Goal: Check status: Check status

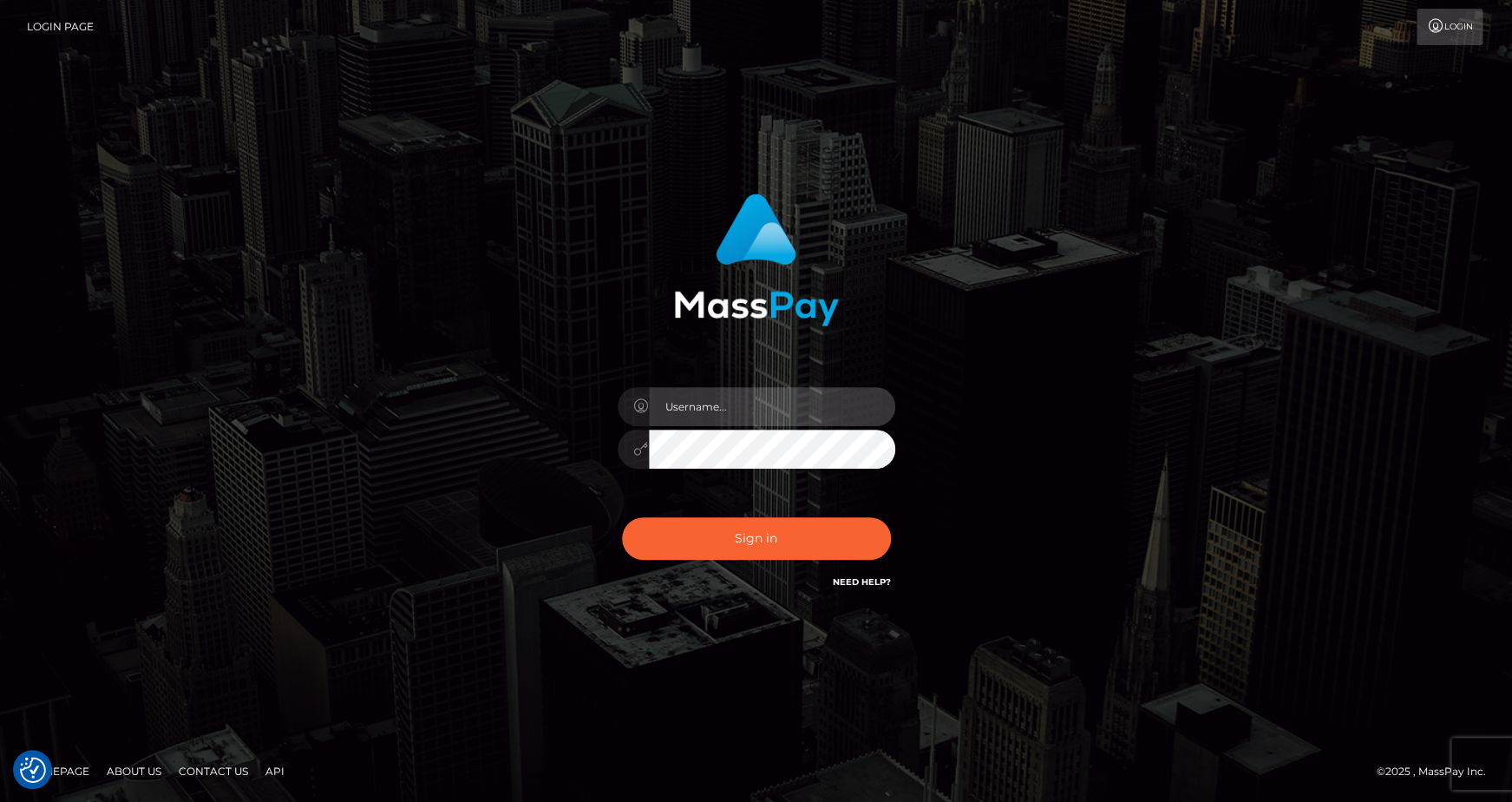
click at [723, 407] on input "text" at bounding box center [773, 406] width 246 height 39
type input "andrey.nmible"
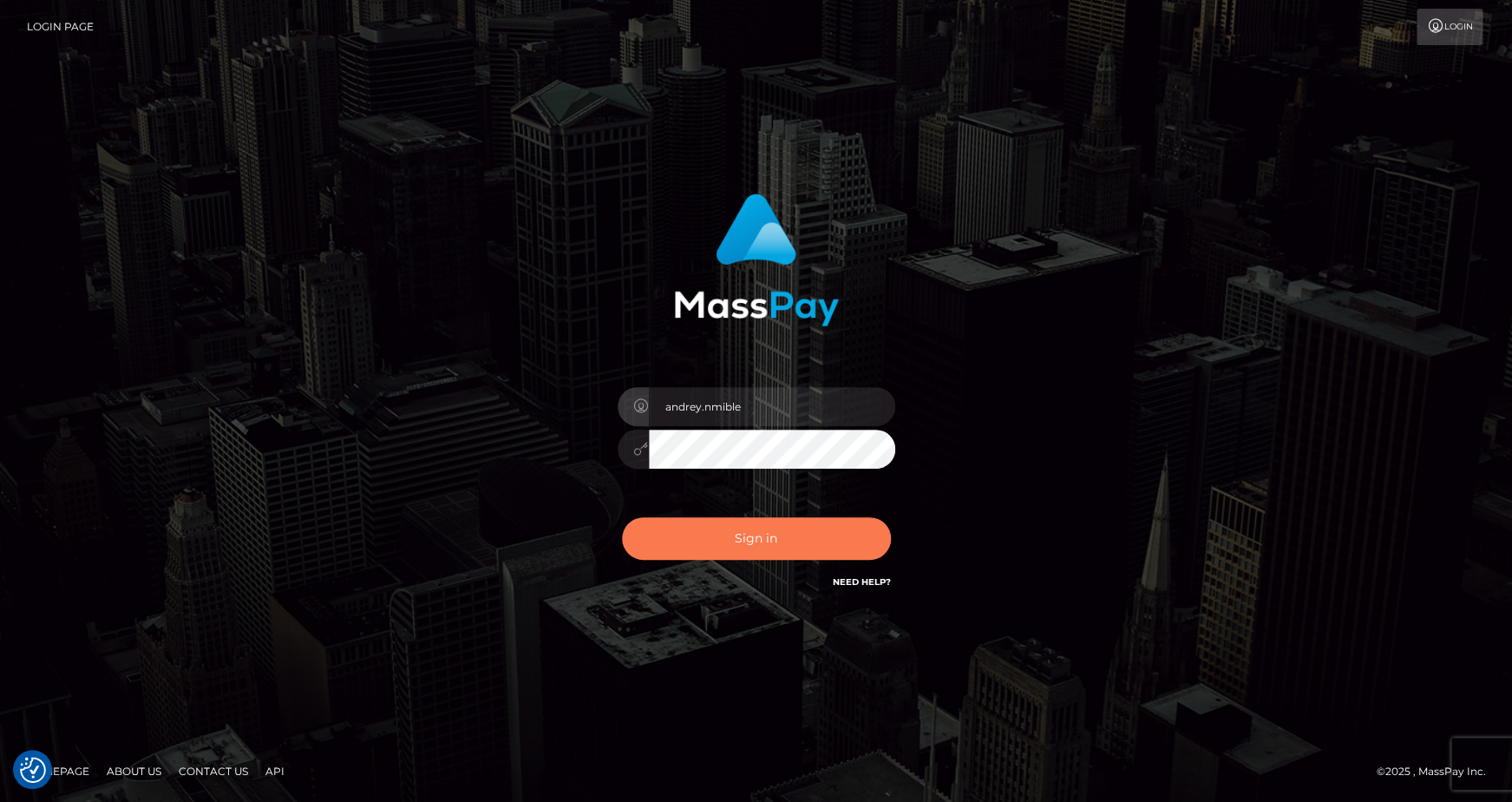
click at [766, 541] on button "Sign in" at bounding box center [756, 539] width 269 height 43
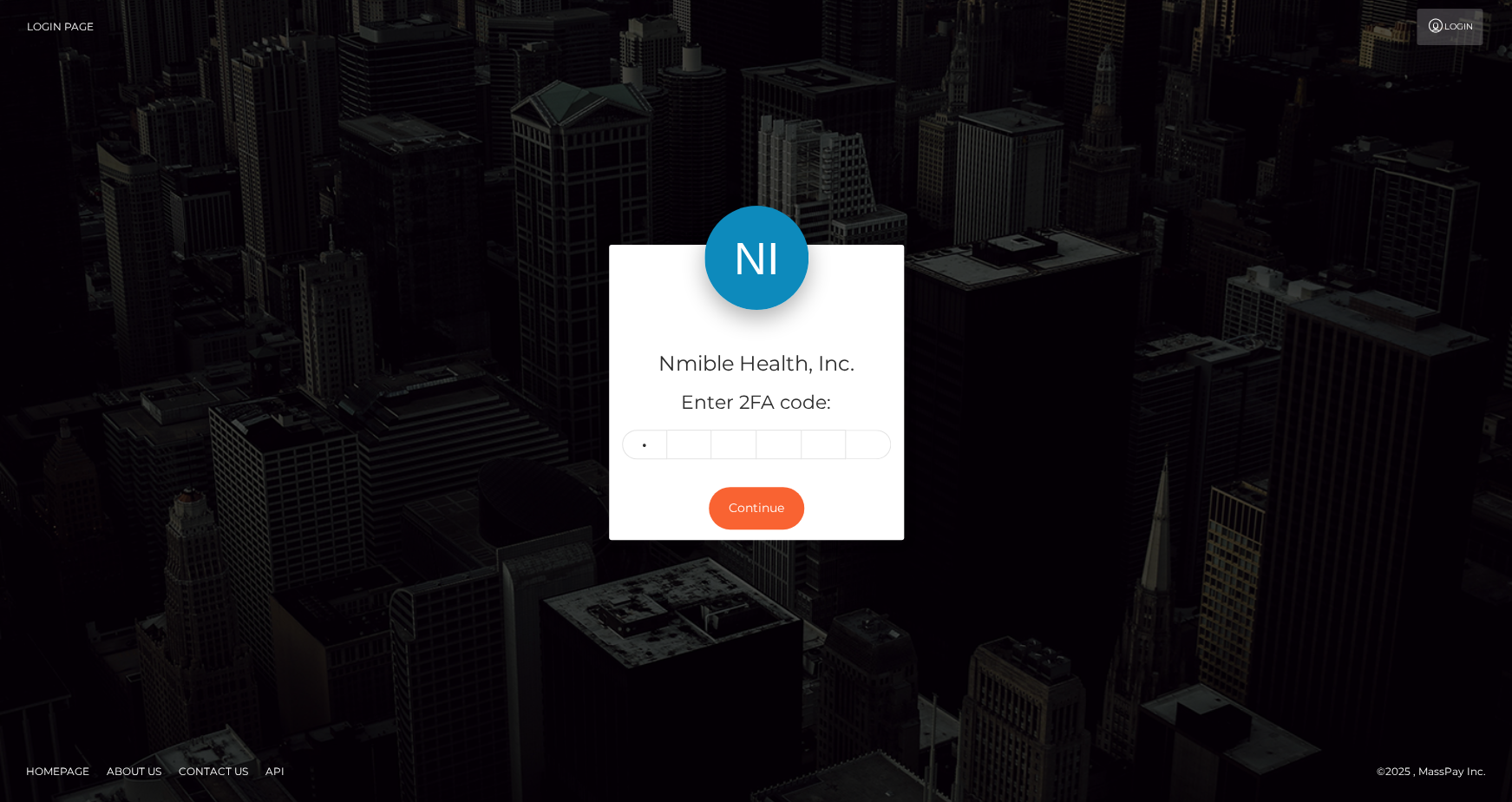
type input "6"
type input "8"
type input "1"
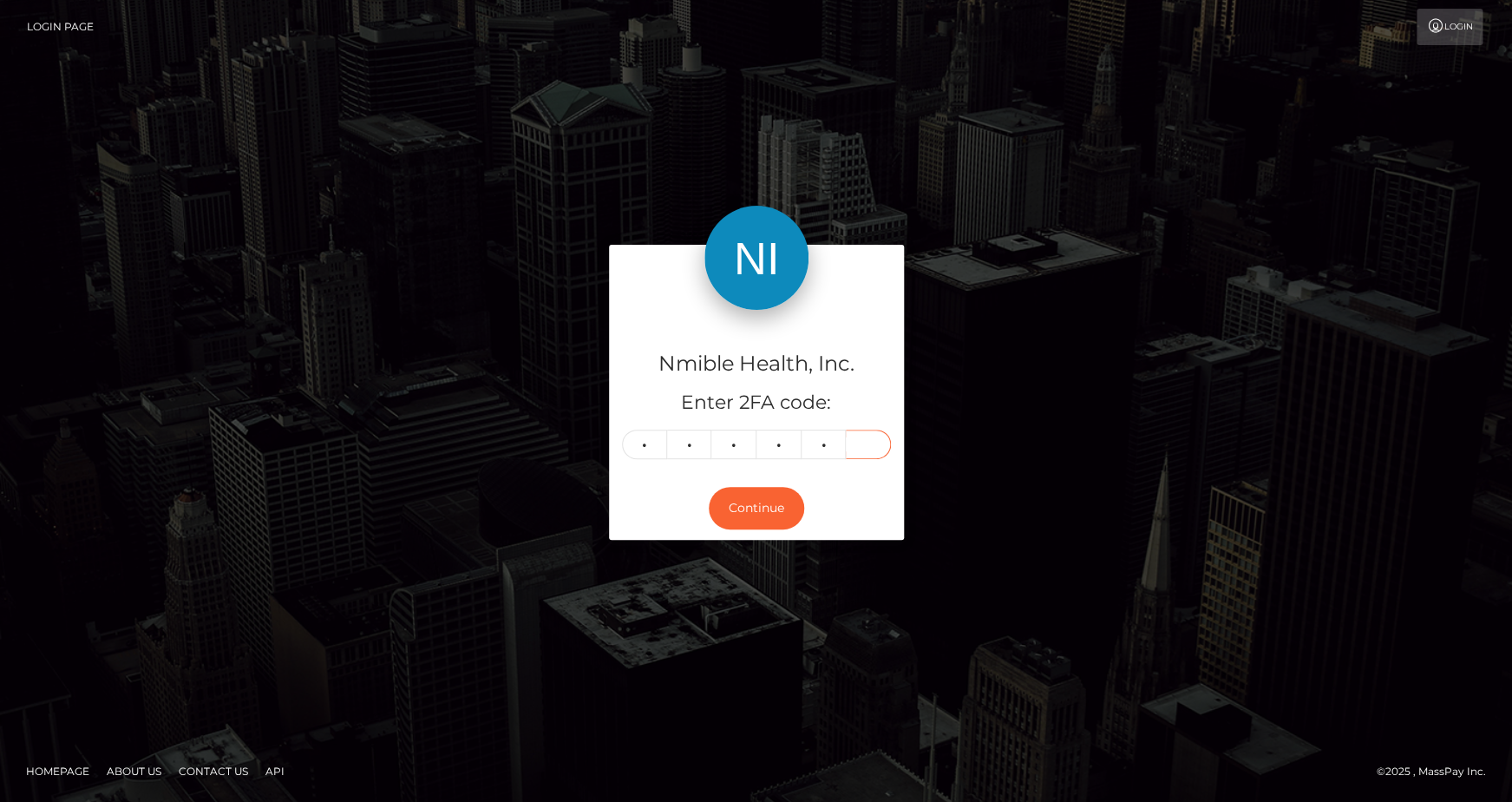
type input "9"
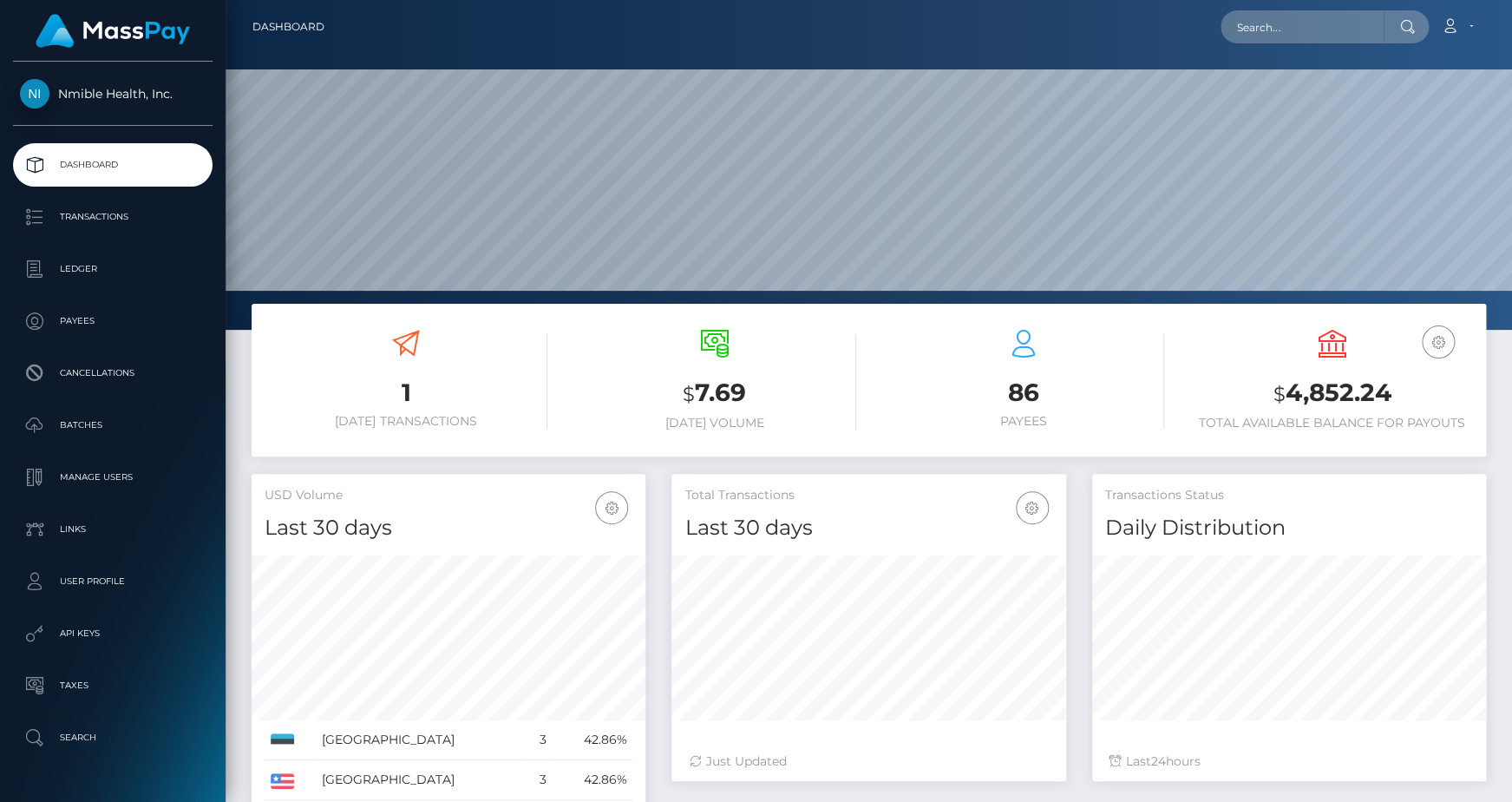
scroll to position [307, 394]
click at [129, 225] on p "Transactions" at bounding box center [113, 216] width 186 height 26
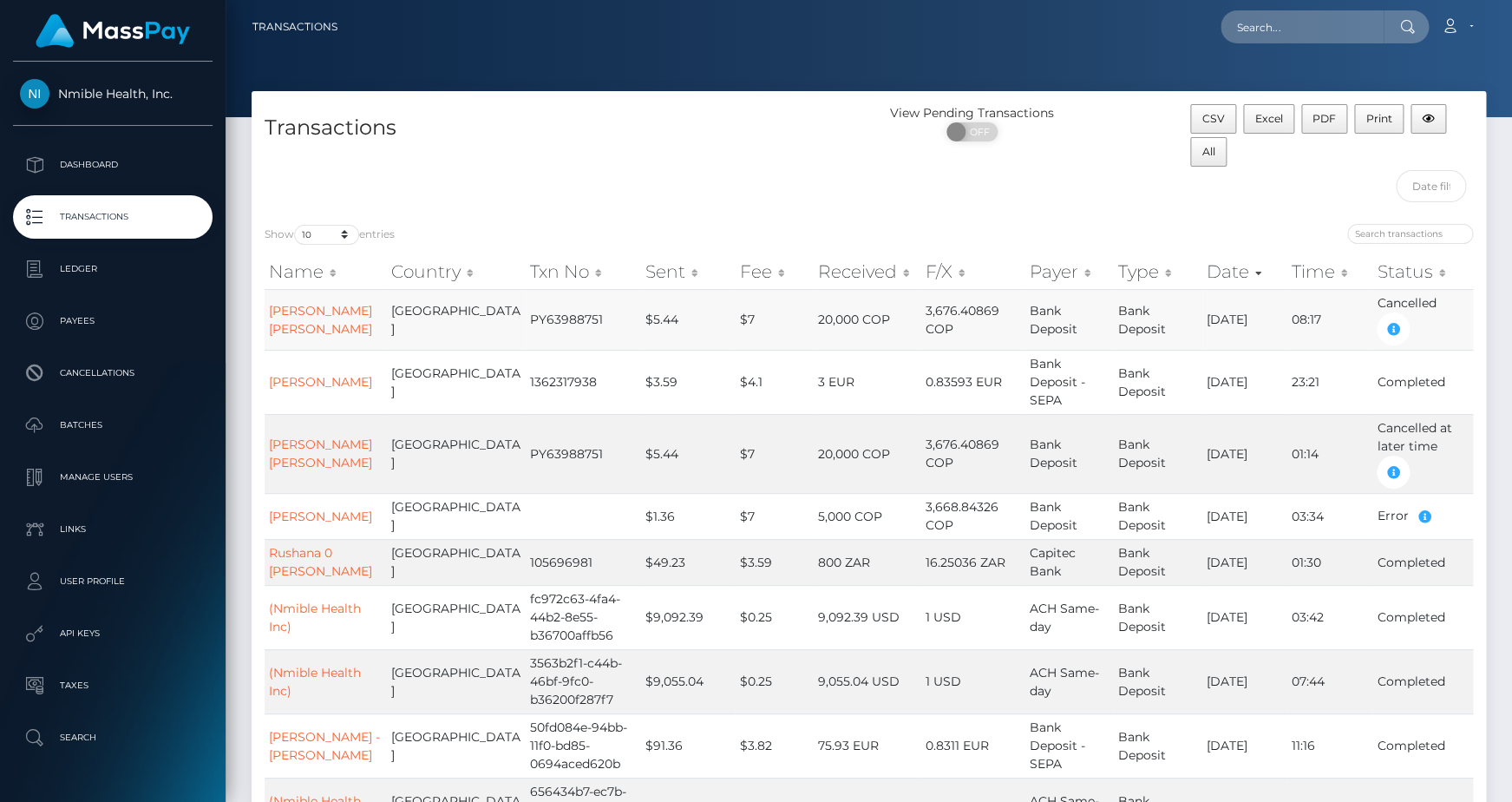
click at [526, 332] on td "PY63988751" at bounding box center [583, 320] width 114 height 61
copy td "PY63988751"
